Goal: Task Accomplishment & Management: Use online tool/utility

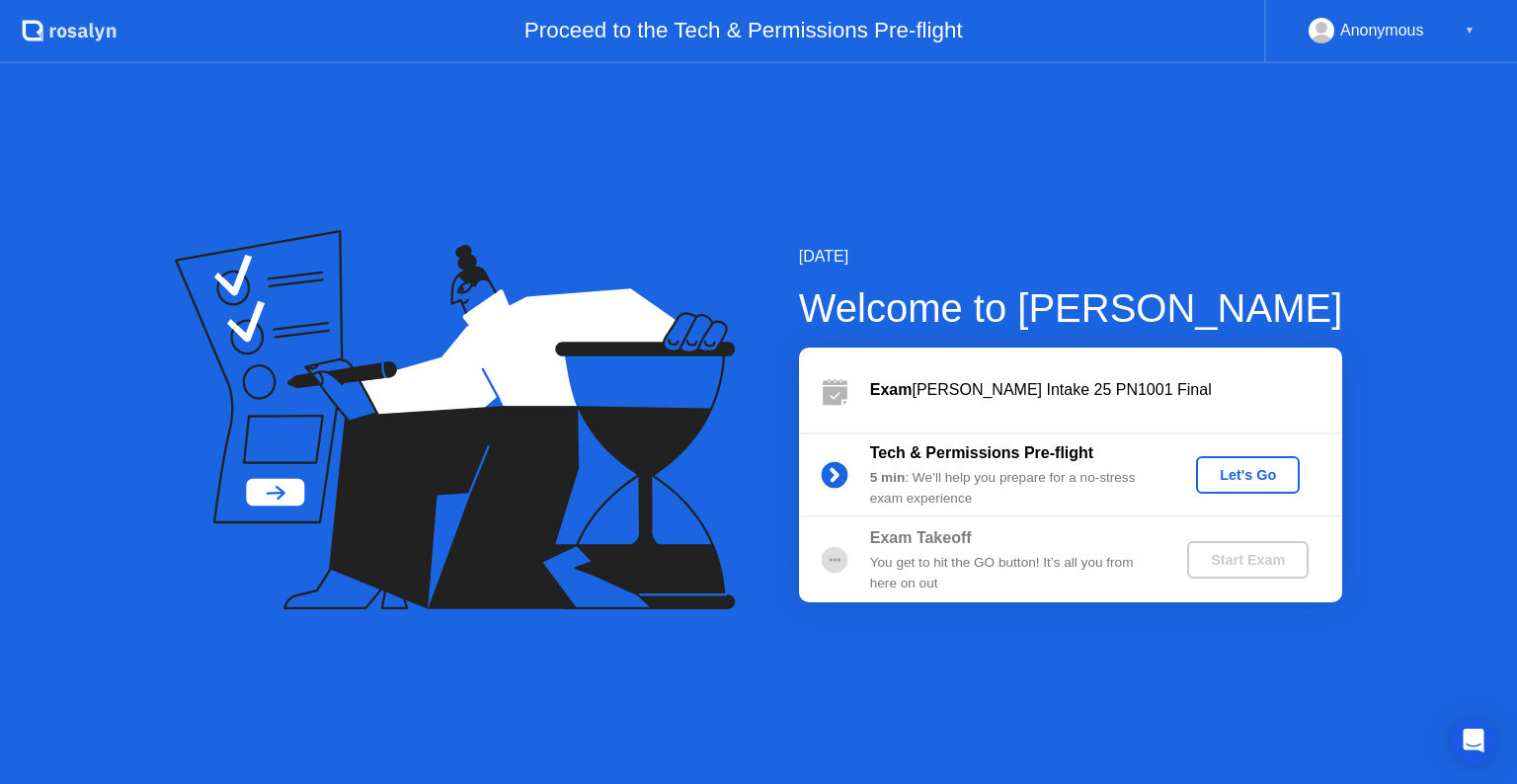
click at [1259, 476] on div "Let's Go" at bounding box center [1247, 475] width 88 height 16
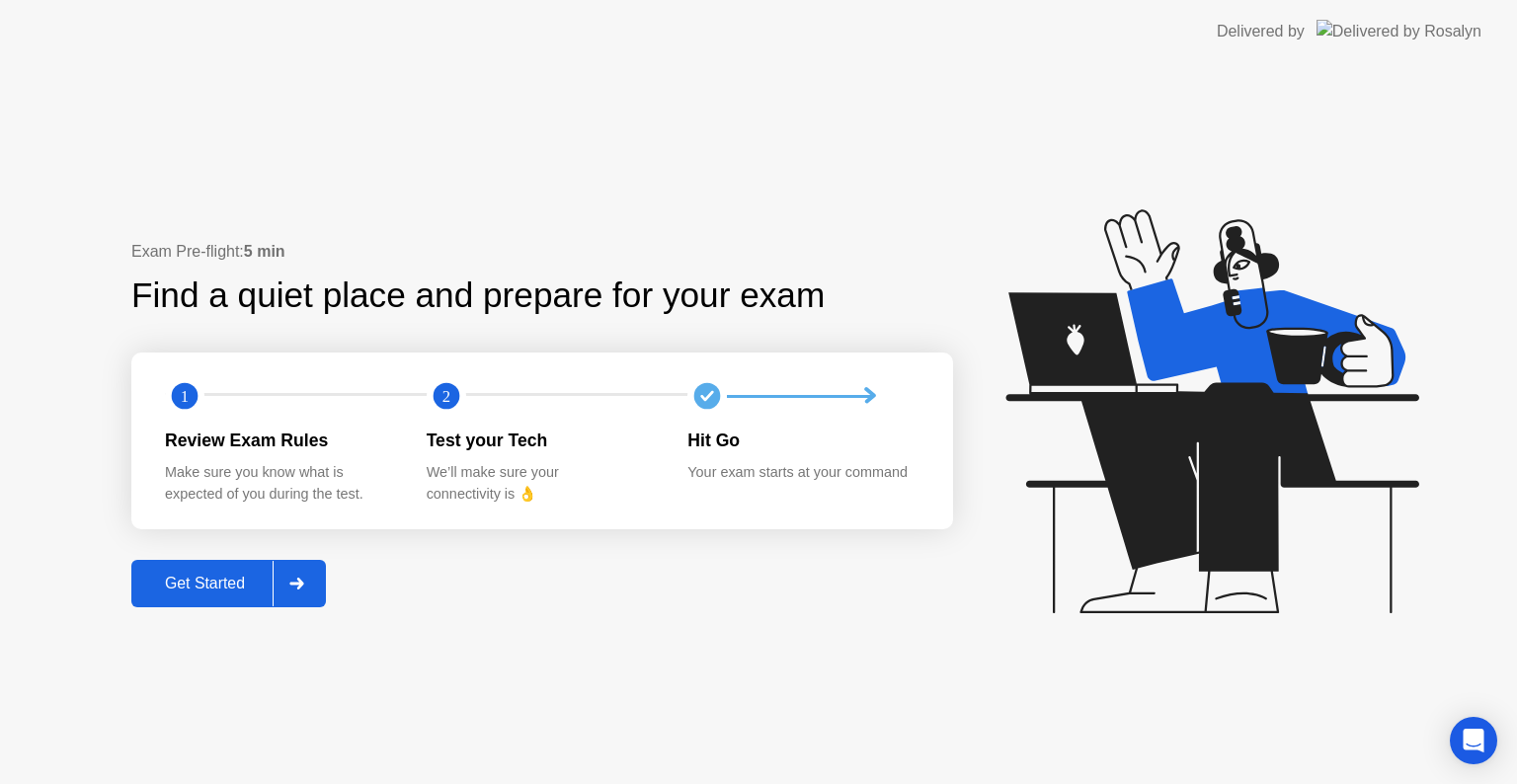
click at [191, 581] on div "Get Started" at bounding box center [205, 583] width 135 height 18
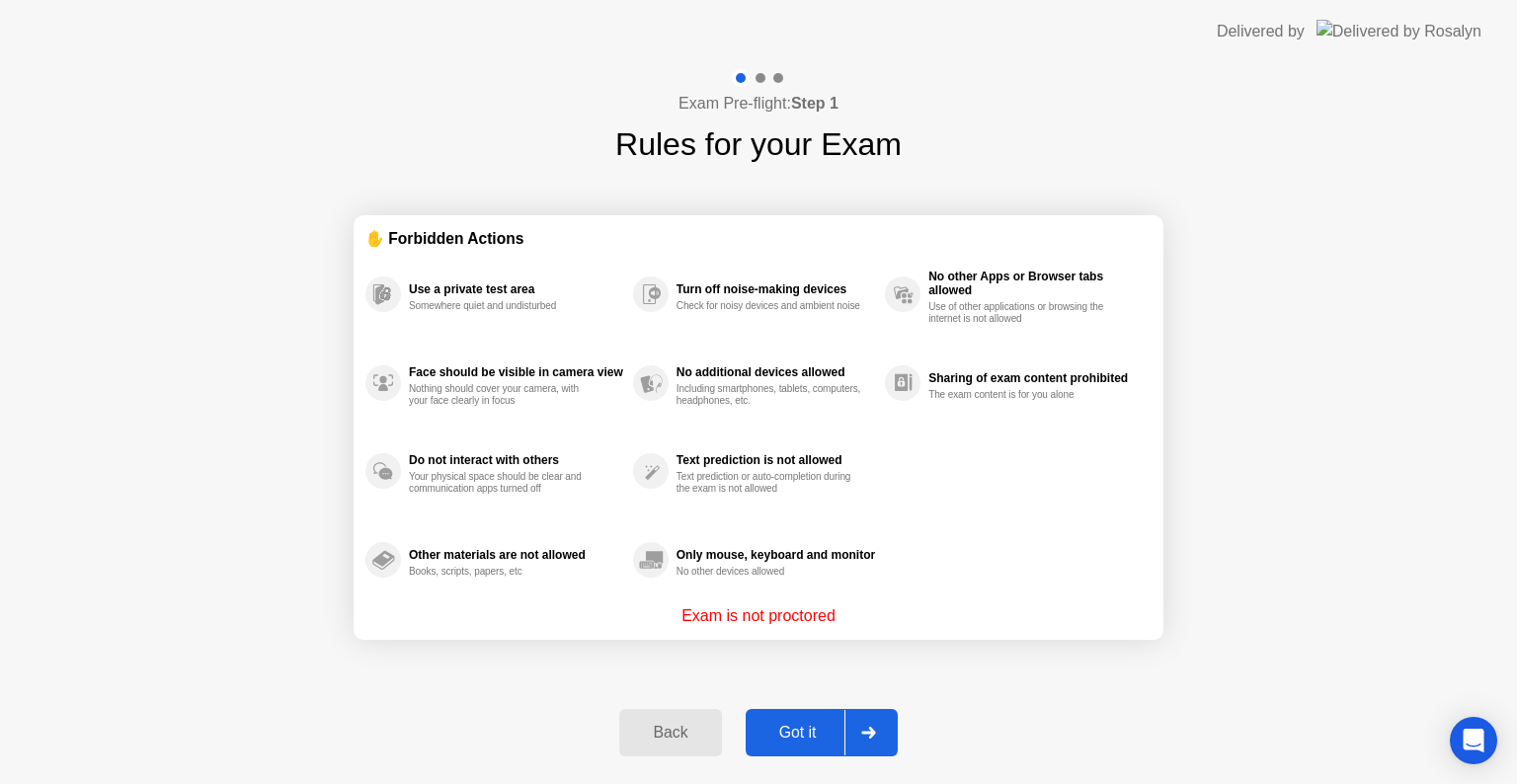
click at [806, 740] on div "Got it" at bounding box center [797, 732] width 93 height 18
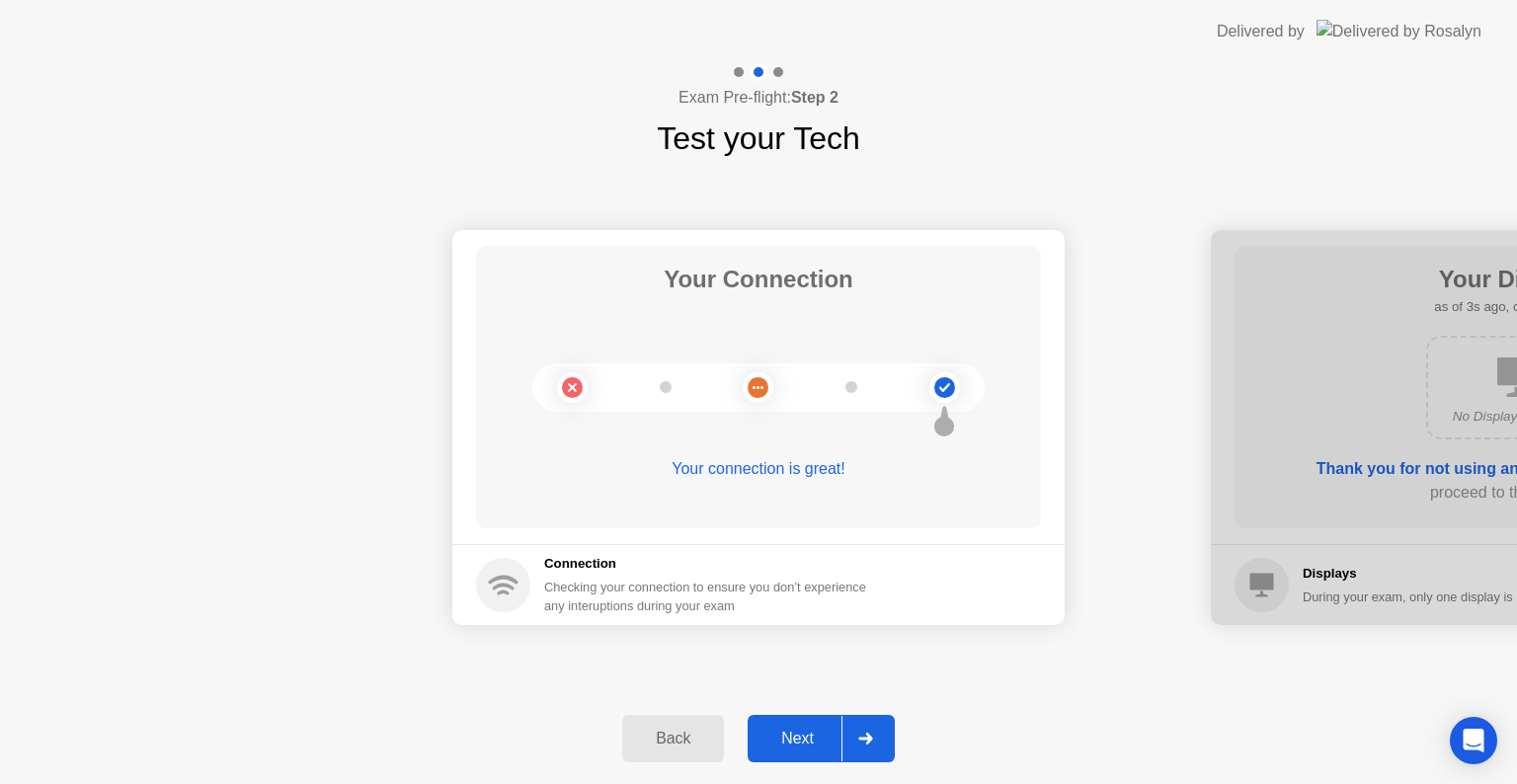
click at [850, 740] on div at bounding box center [865, 738] width 48 height 46
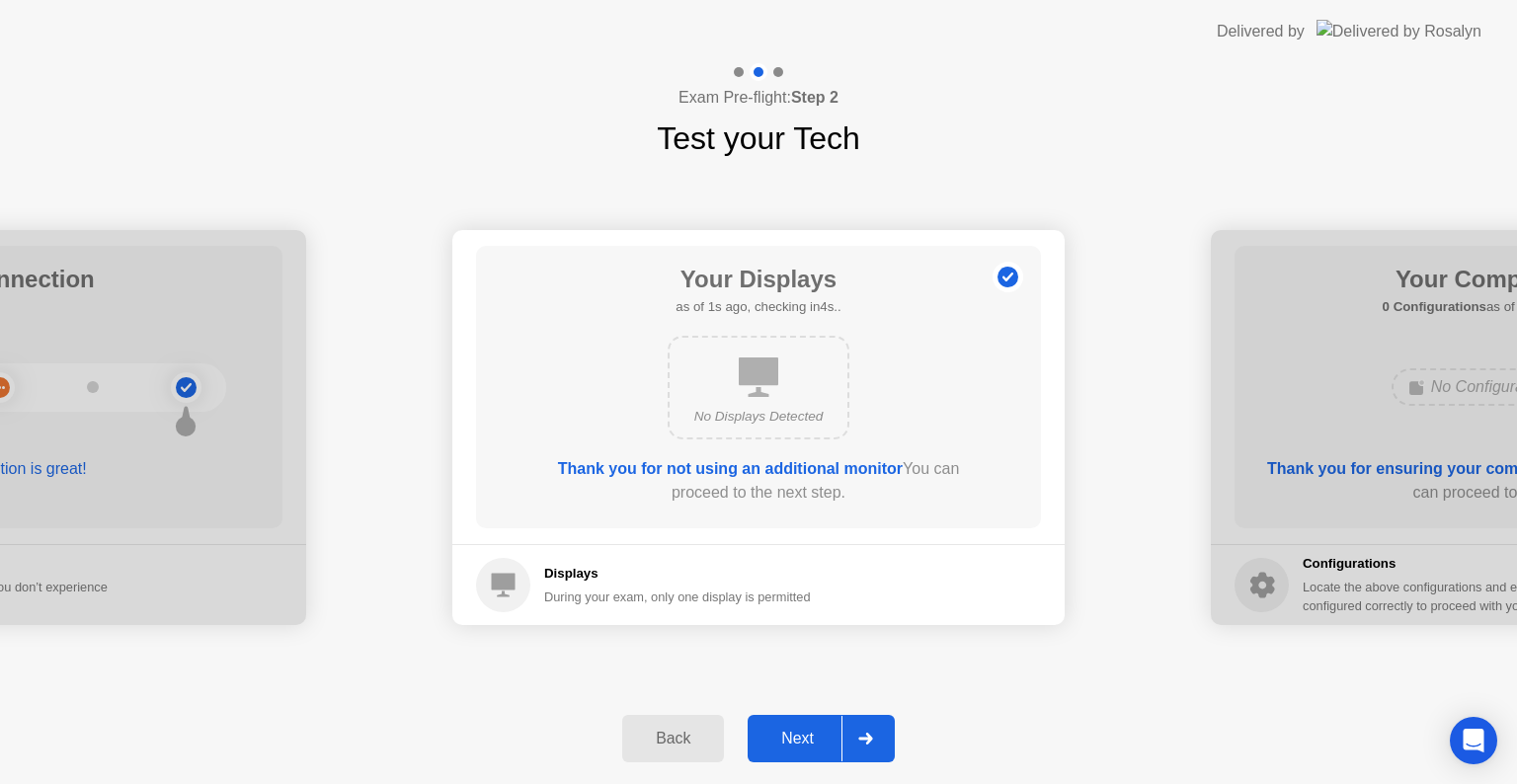
click at [867, 735] on icon at bounding box center [865, 738] width 15 height 12
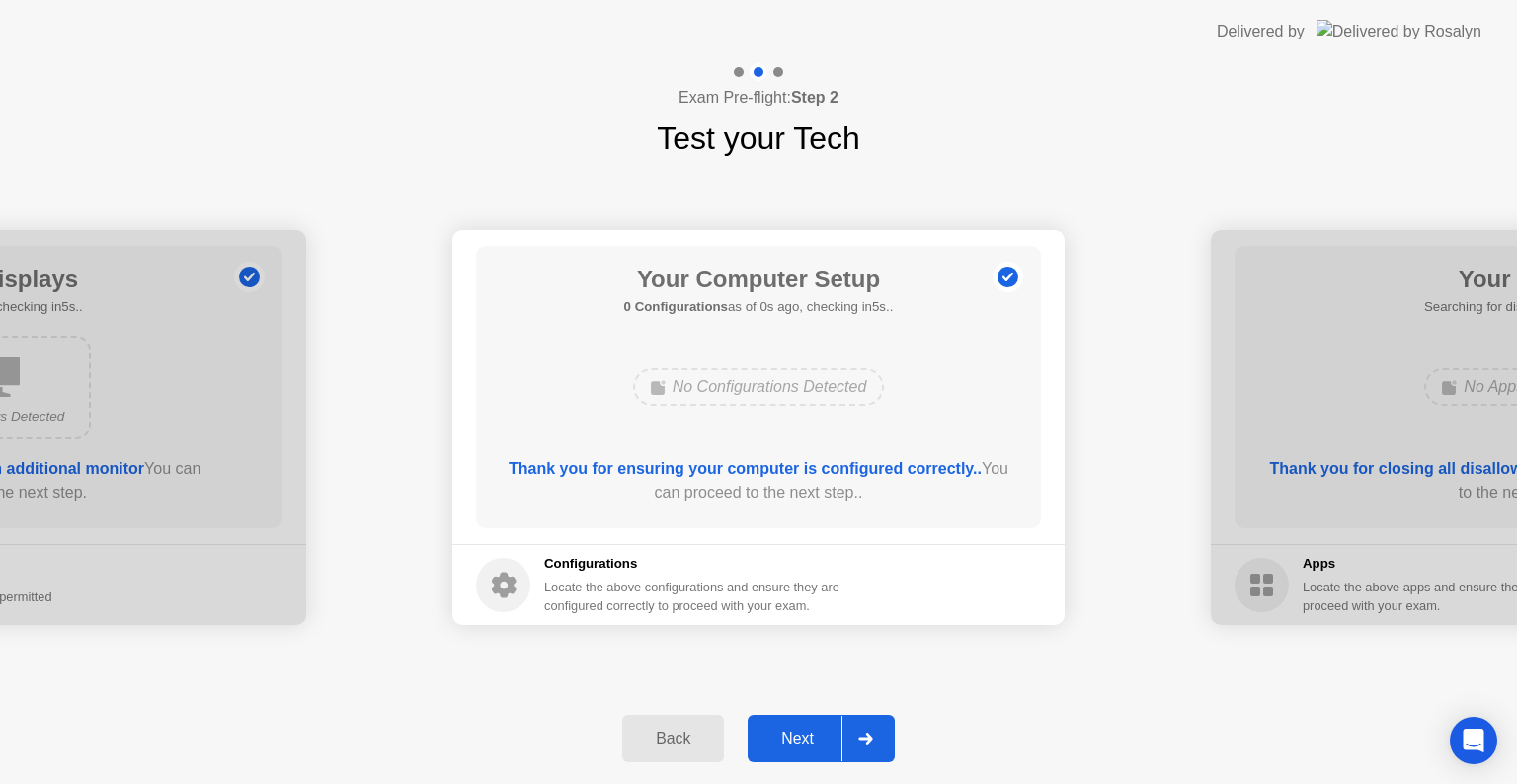
click at [867, 735] on icon at bounding box center [865, 738] width 15 height 12
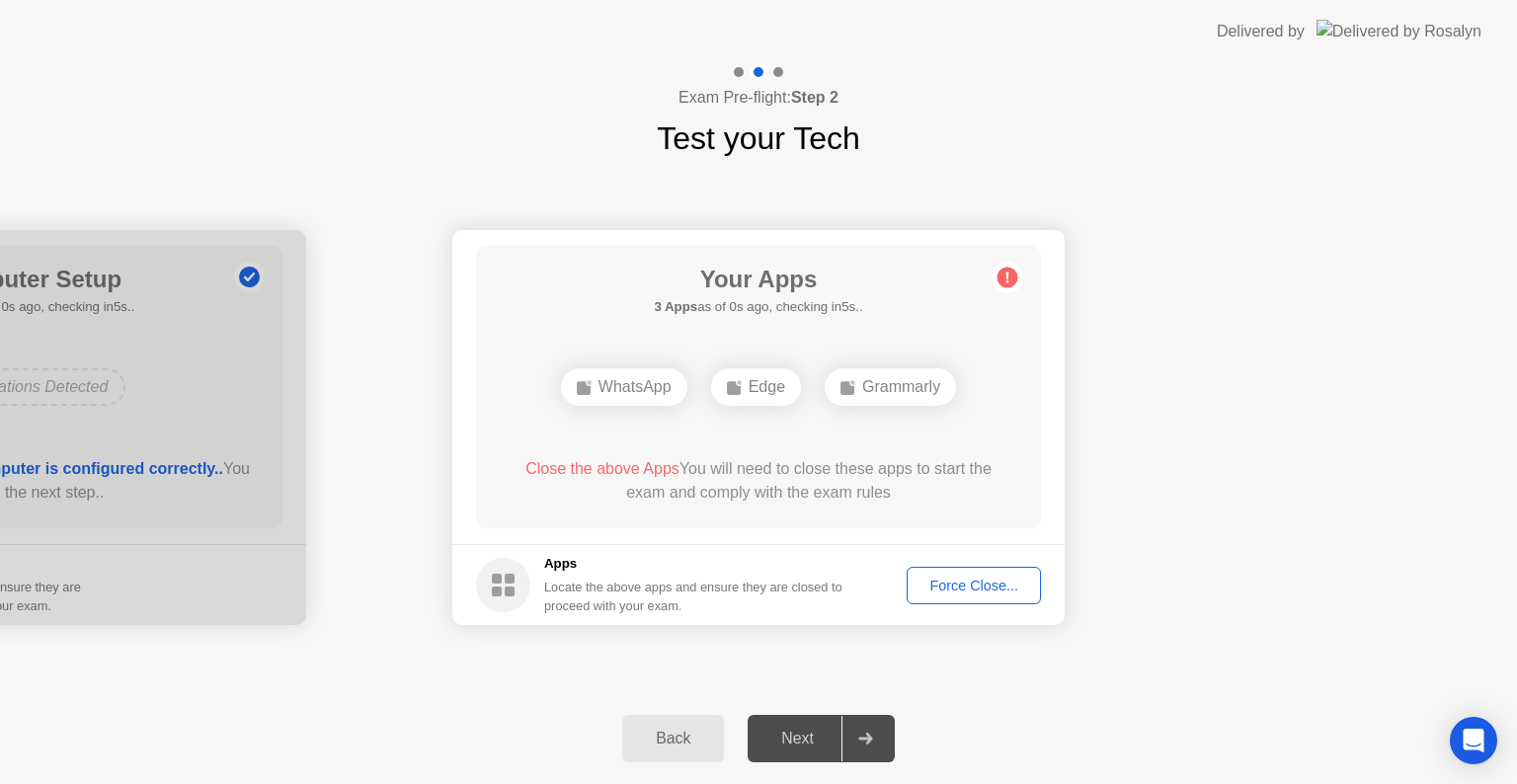
click at [860, 748] on div at bounding box center [865, 738] width 48 height 46
click at [860, 737] on icon at bounding box center [865, 738] width 14 height 12
click at [964, 584] on div "Force Close..." at bounding box center [974, 585] width 120 height 16
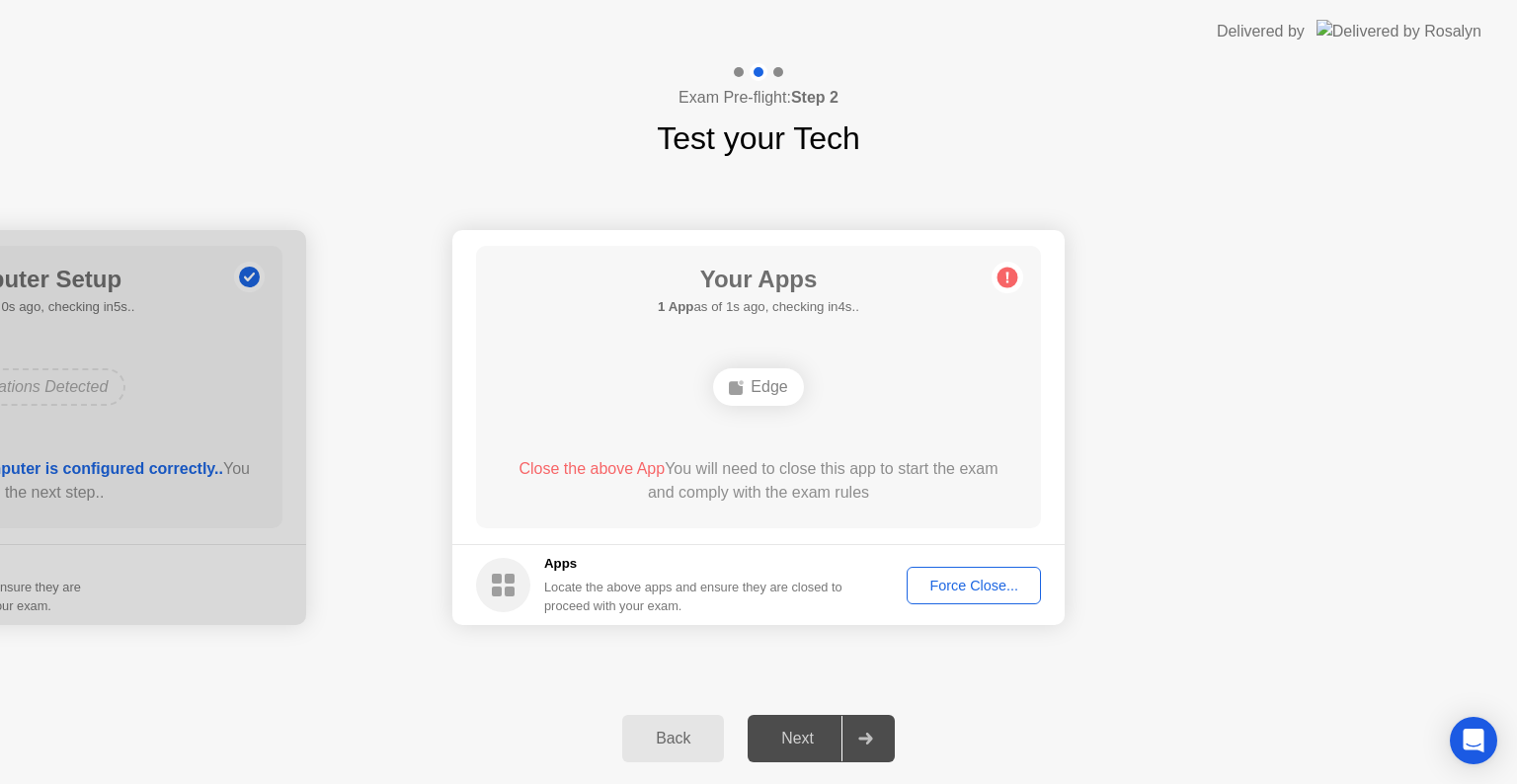
click at [1005, 590] on div "Force Close..." at bounding box center [974, 585] width 120 height 16
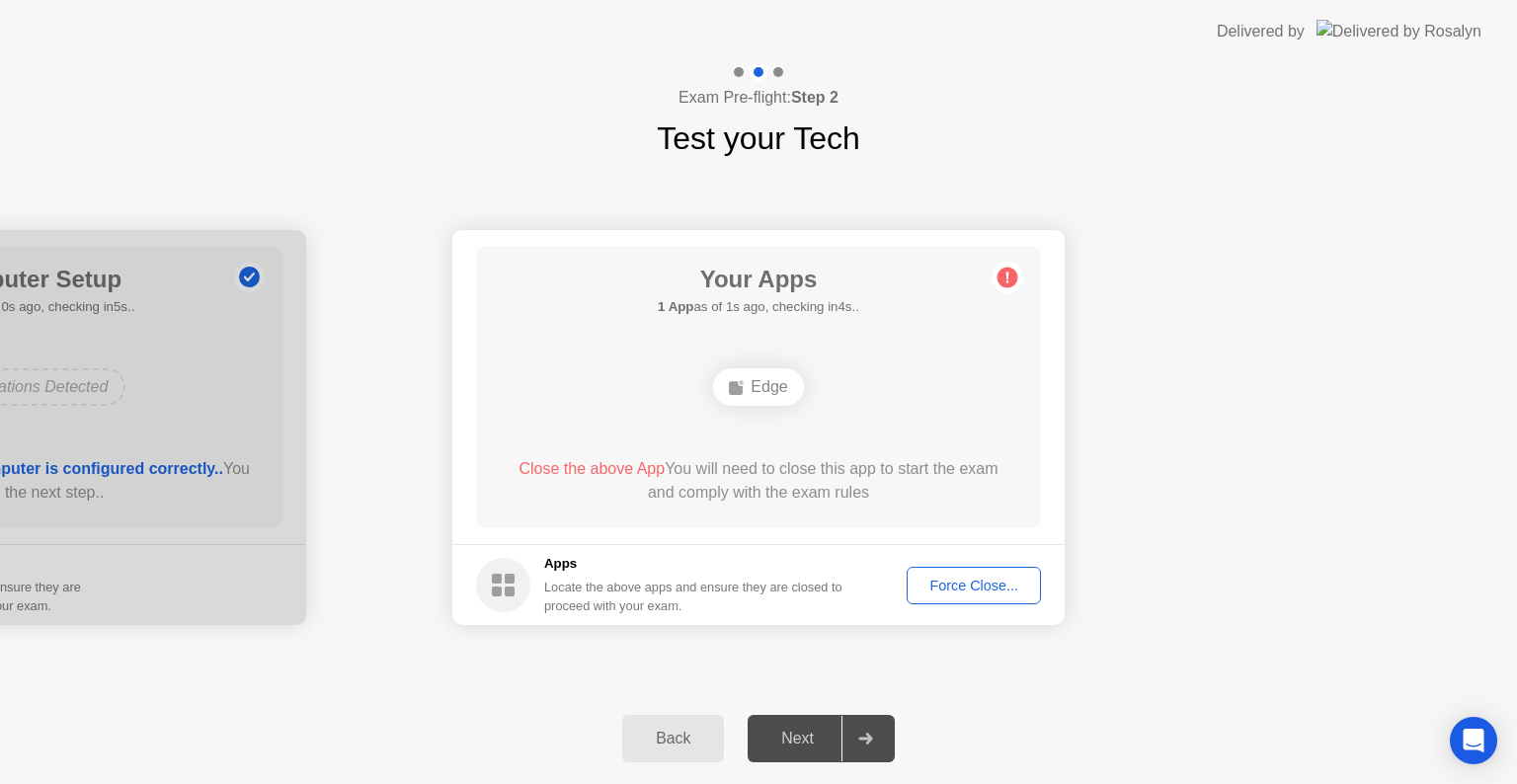
click at [885, 742] on div at bounding box center [865, 738] width 48 height 46
click at [984, 589] on div "Force Close..." at bounding box center [974, 585] width 120 height 16
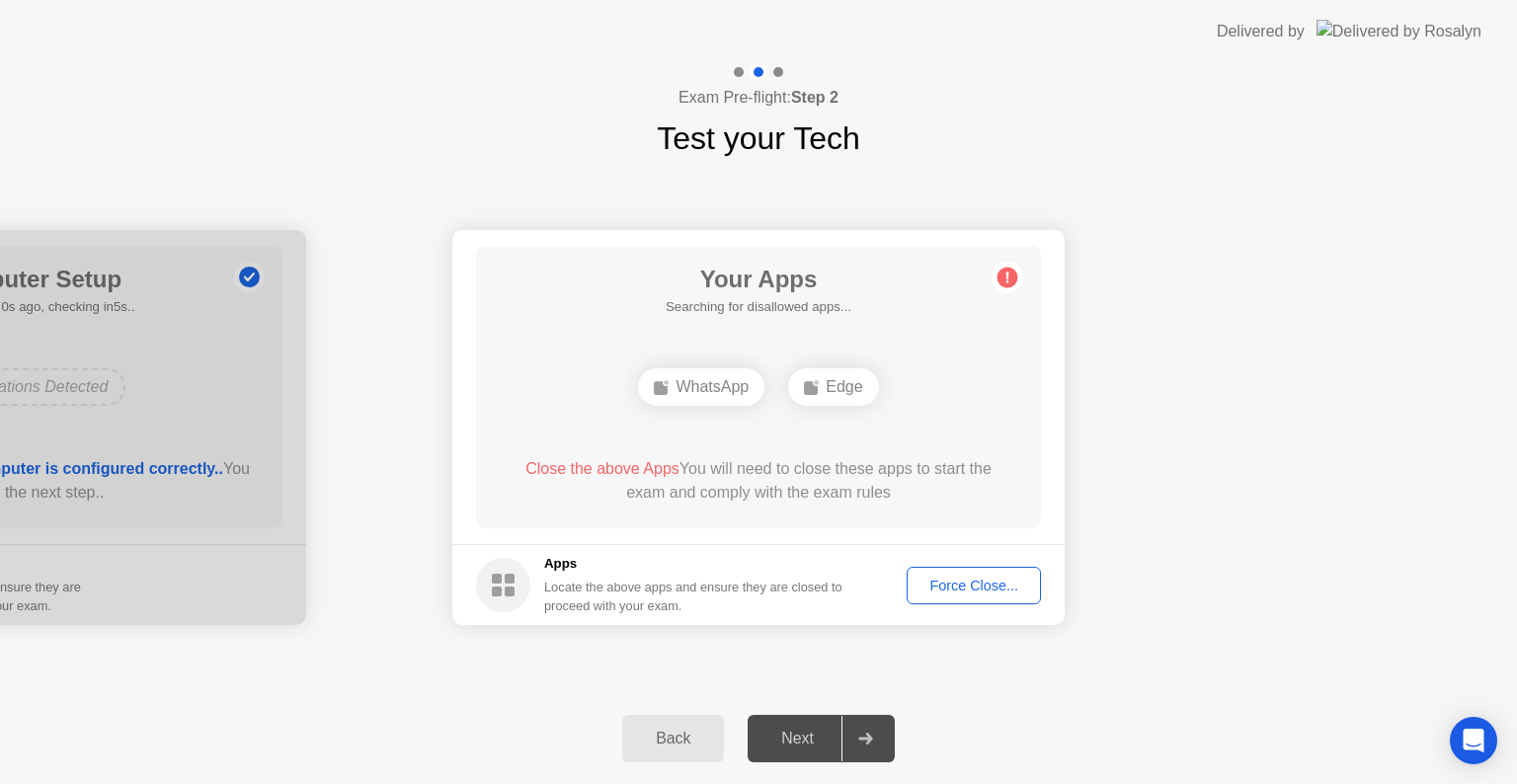
click at [991, 580] on div "Force Close..." at bounding box center [974, 585] width 120 height 16
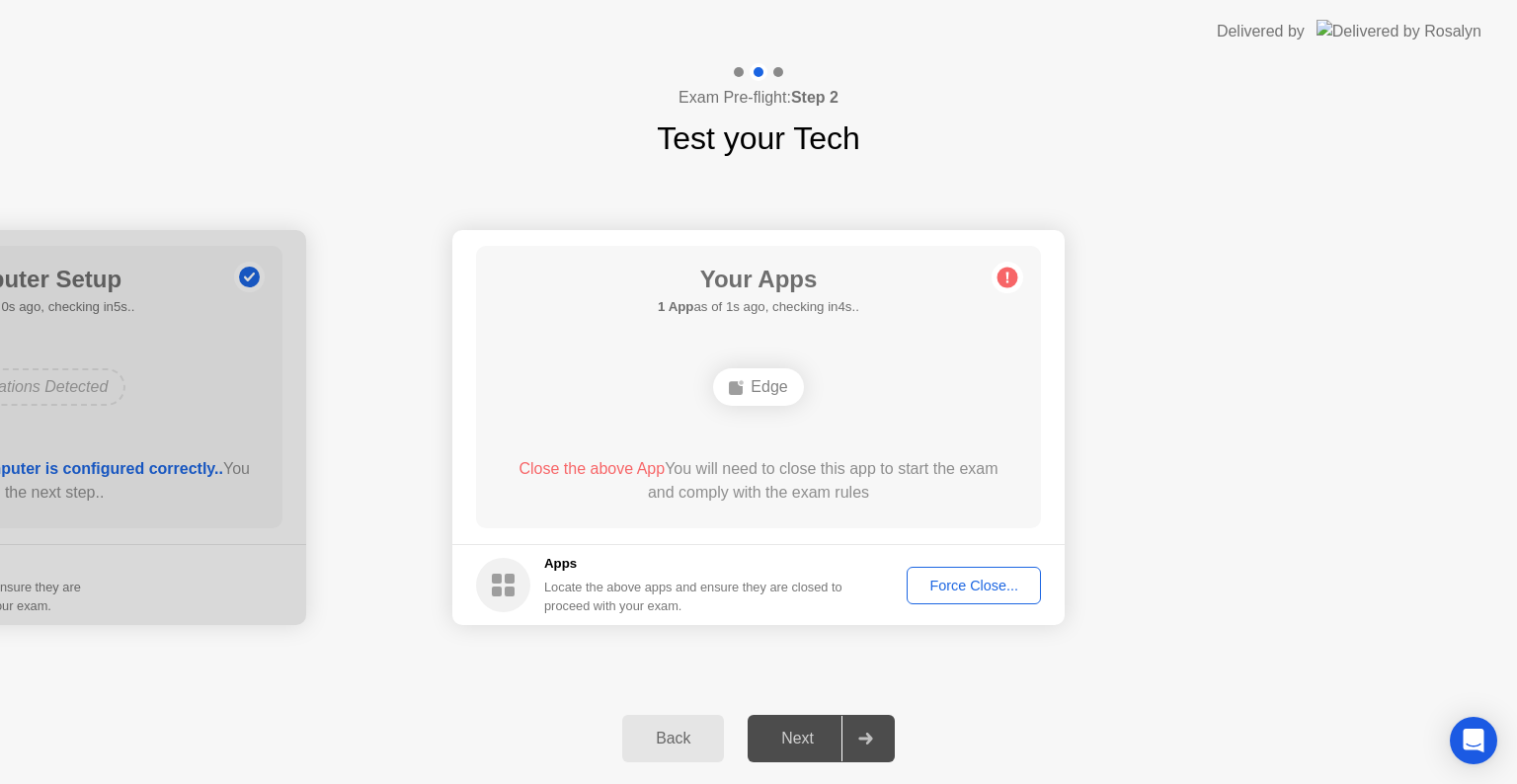
click at [980, 579] on div "Force Close..." at bounding box center [974, 585] width 120 height 16
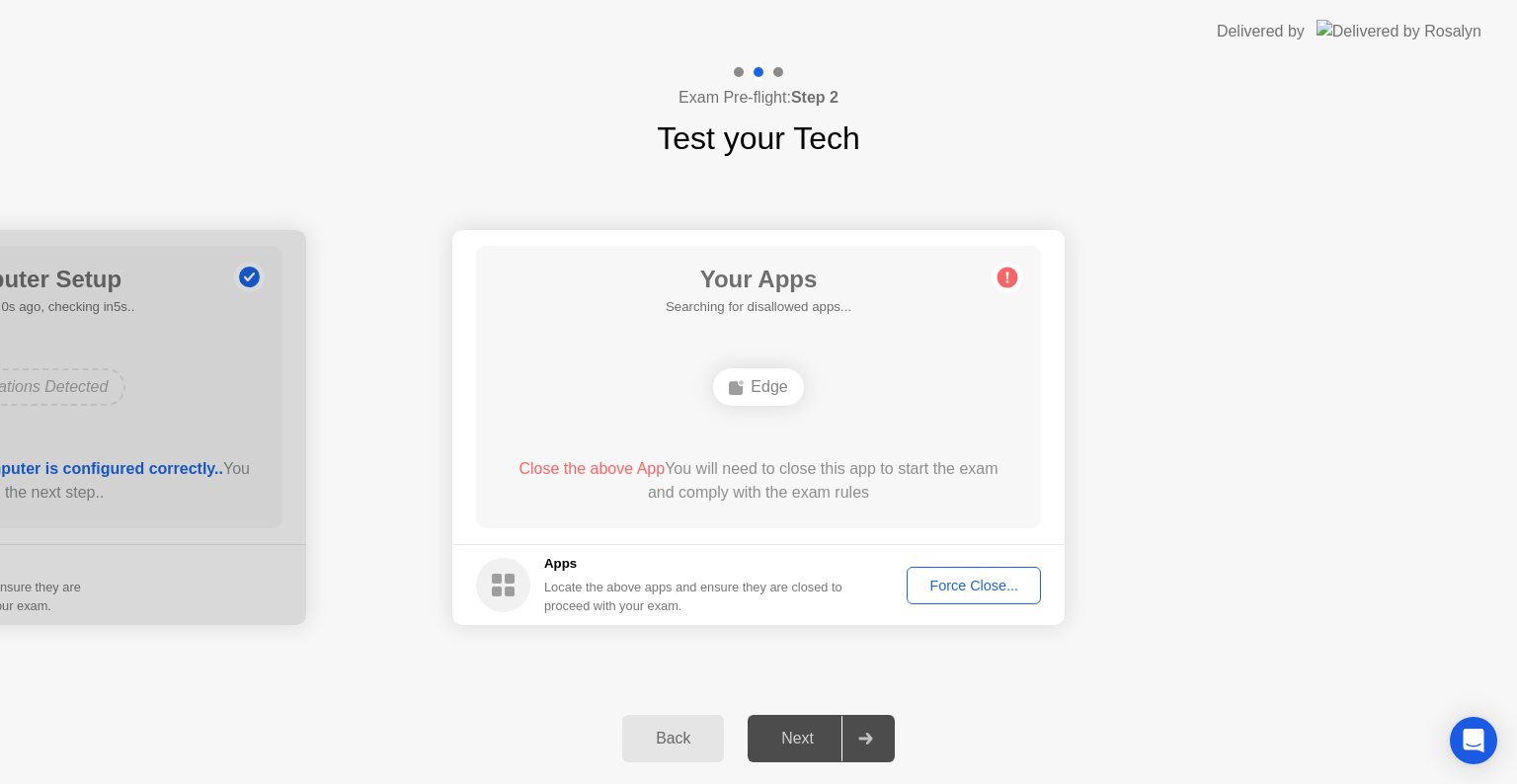
click at [1003, 588] on div "Force Close..." at bounding box center [974, 585] width 120 height 16
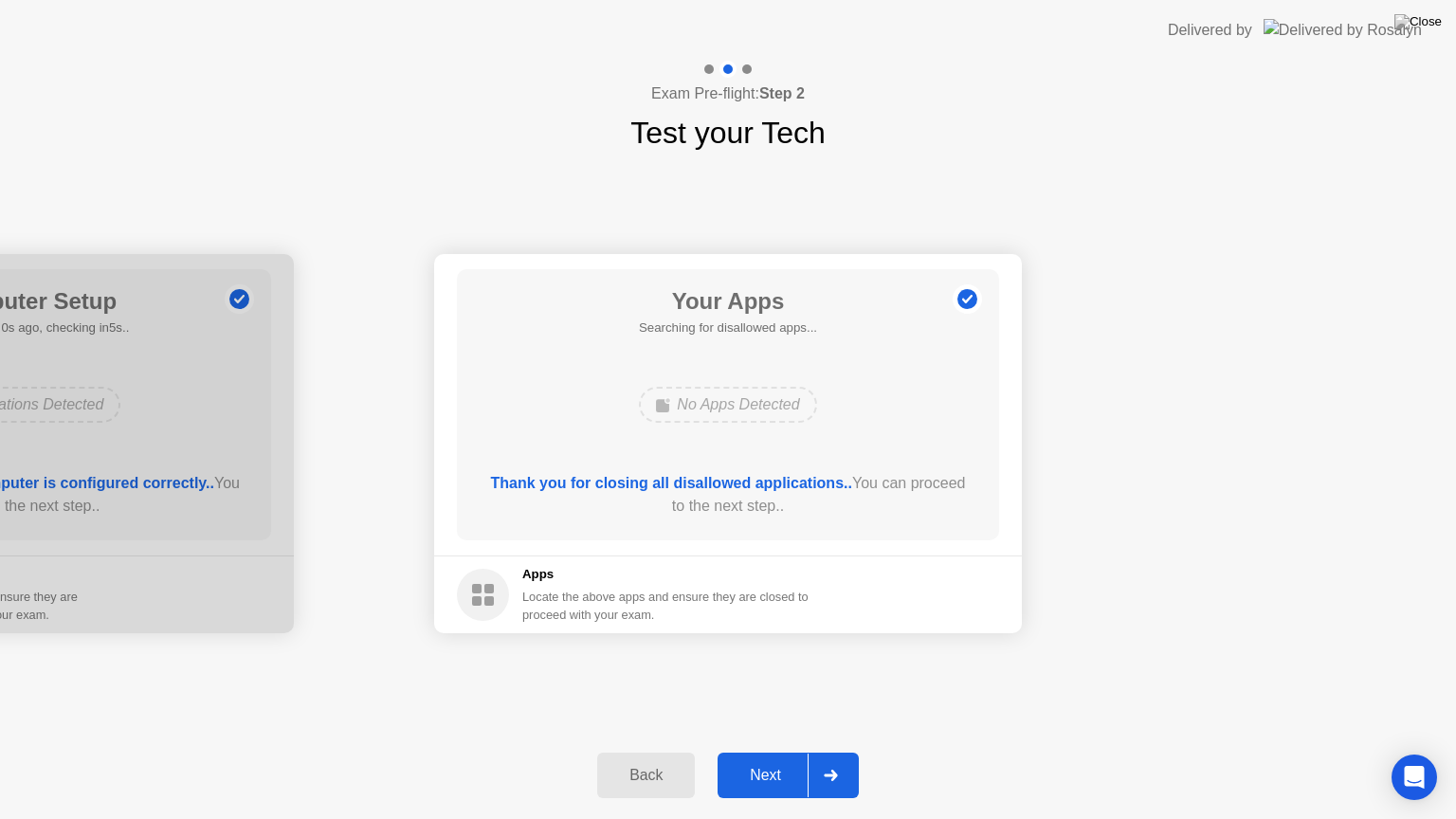
click at [826, 752] on div at bounding box center [830, 776] width 46 height 44
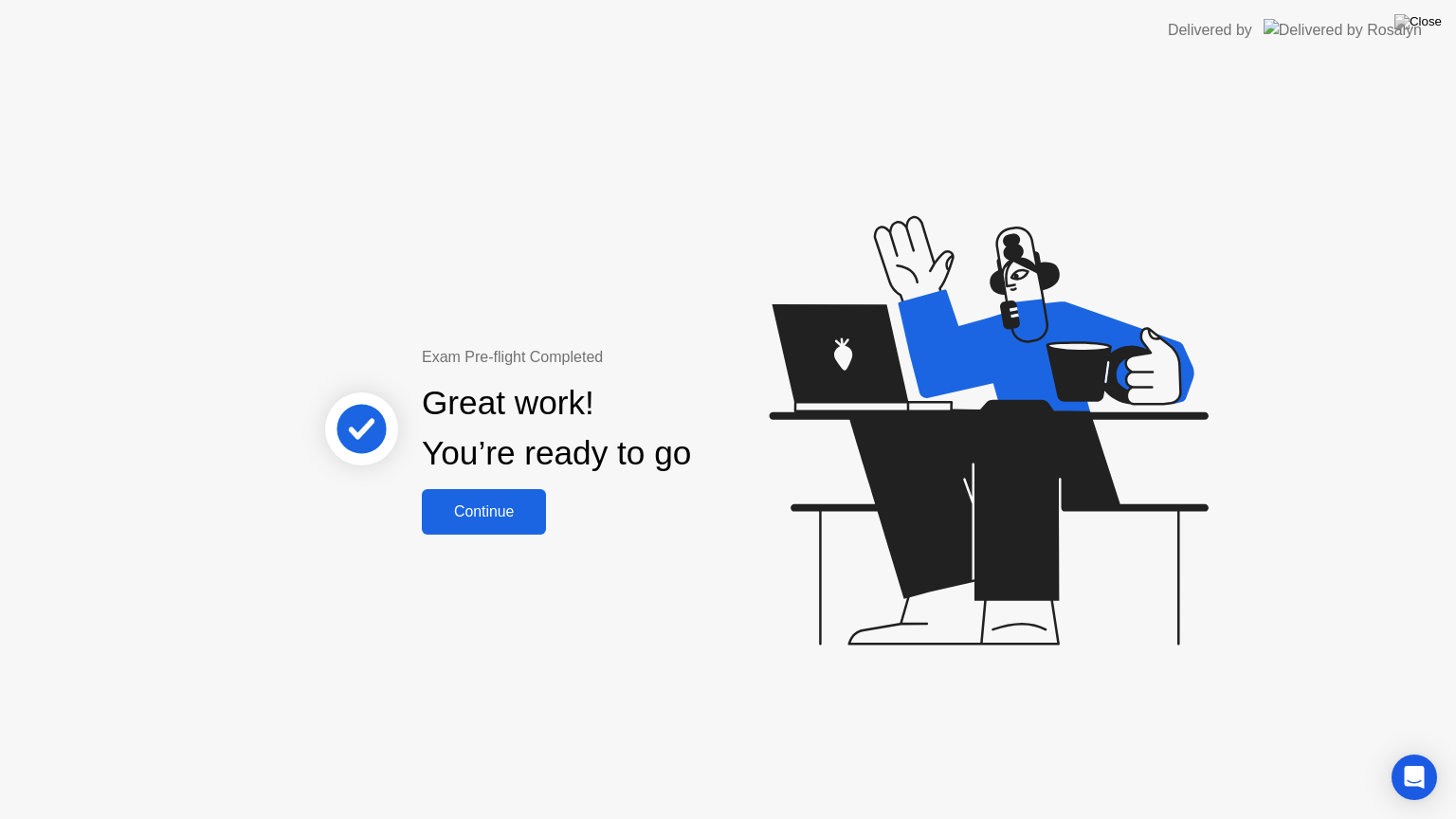
click at [494, 527] on button "Continue" at bounding box center [483, 512] width 124 height 46
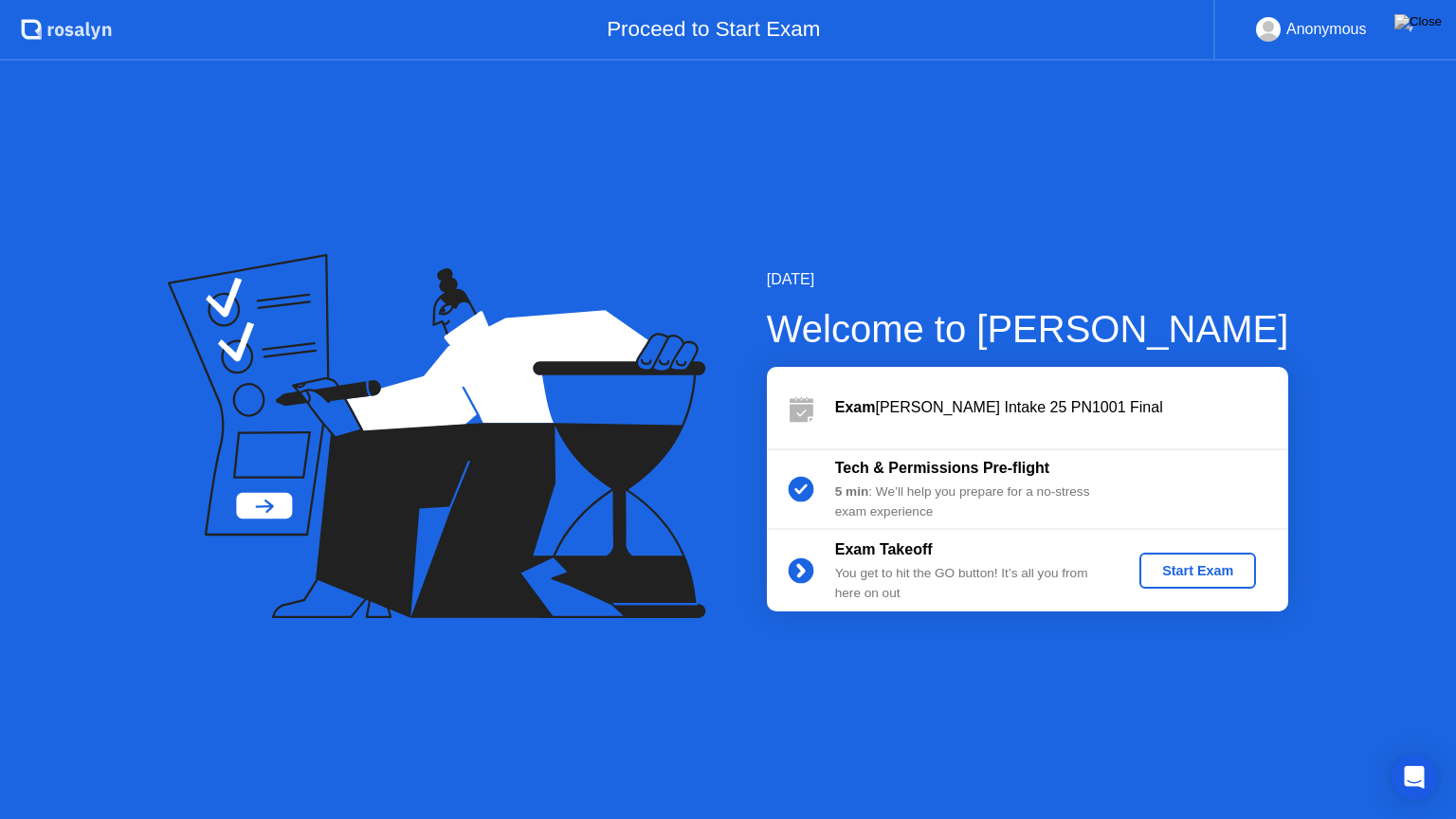
click at [1210, 569] on div "Start Exam" at bounding box center [1197, 571] width 101 height 15
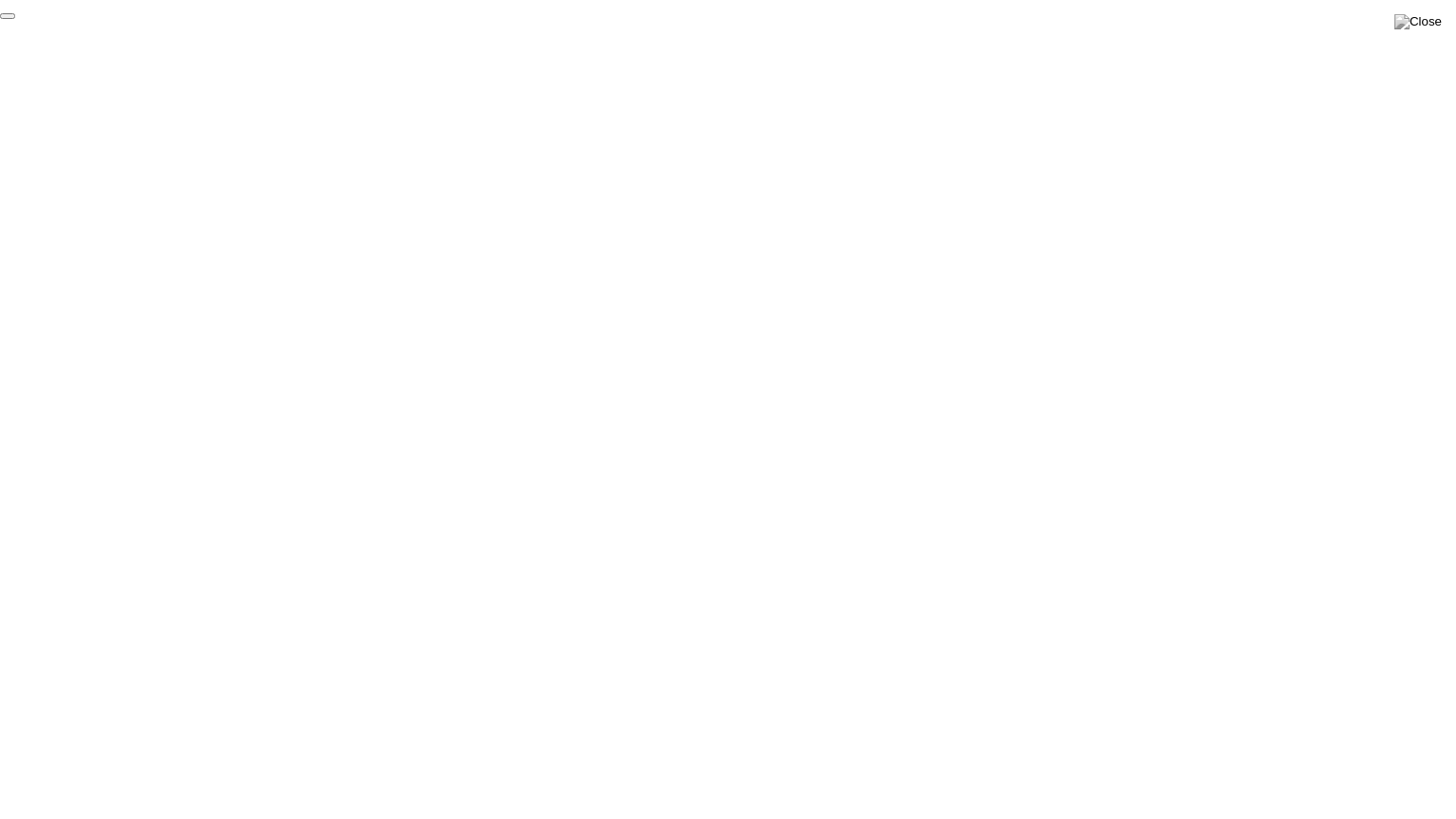
click div "End Proctoring Session"
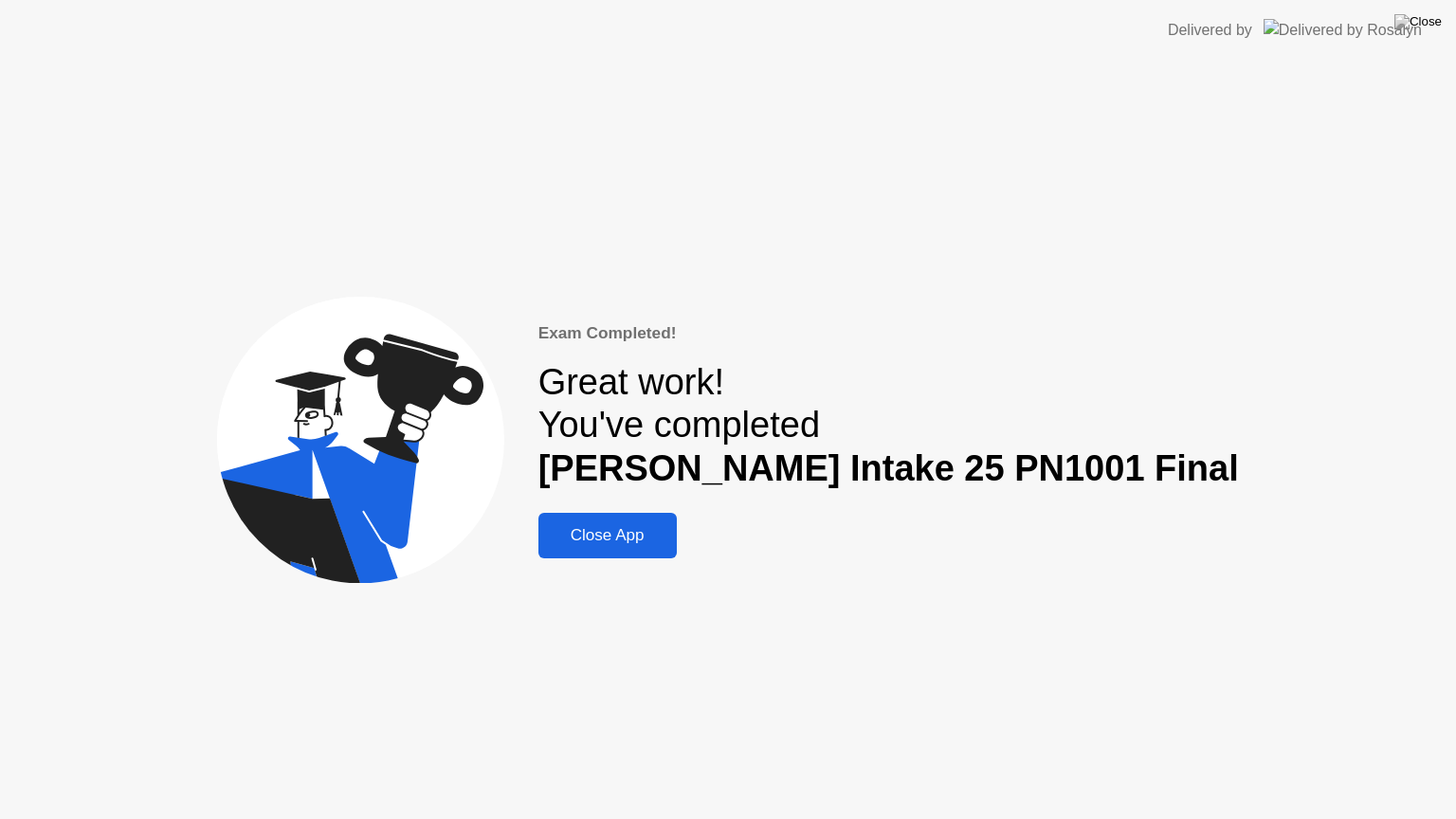
click at [676, 520] on button "Close App" at bounding box center [607, 536] width 139 height 46
